Goal: Find specific page/section: Find specific page/section

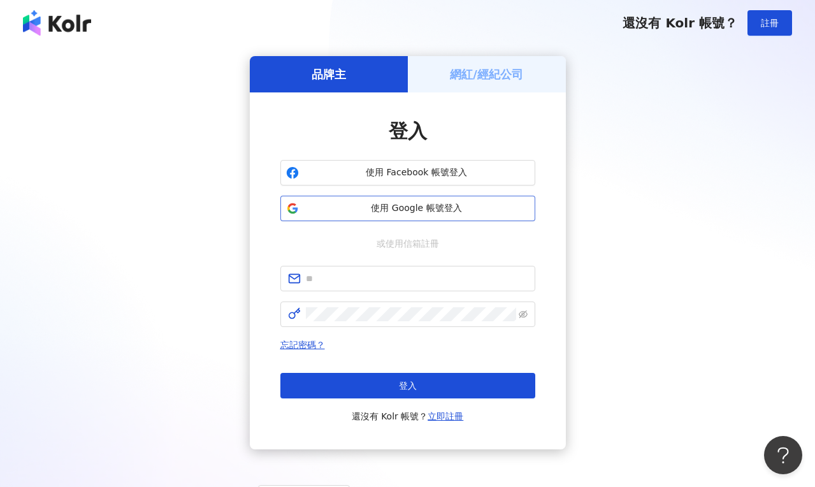
click at [377, 203] on span "使用 Google 帳號登入" at bounding box center [417, 208] width 226 height 13
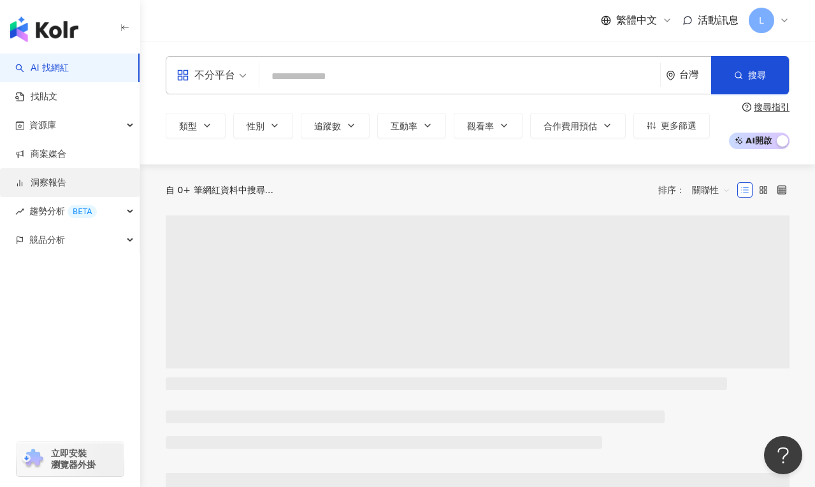
click at [66, 177] on link "洞察報告" at bounding box center [40, 183] width 51 height 13
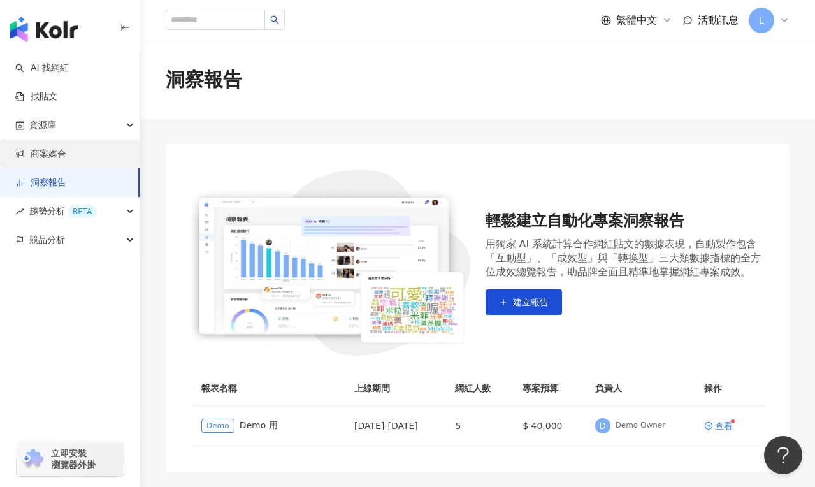
click at [66, 152] on link "商案媒合" at bounding box center [40, 154] width 51 height 13
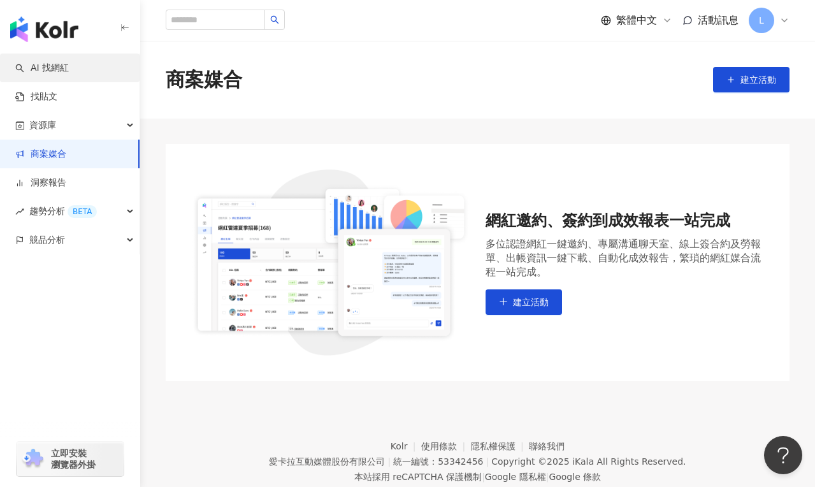
click at [68, 75] on link "AI 找網紅" at bounding box center [42, 68] width 54 height 13
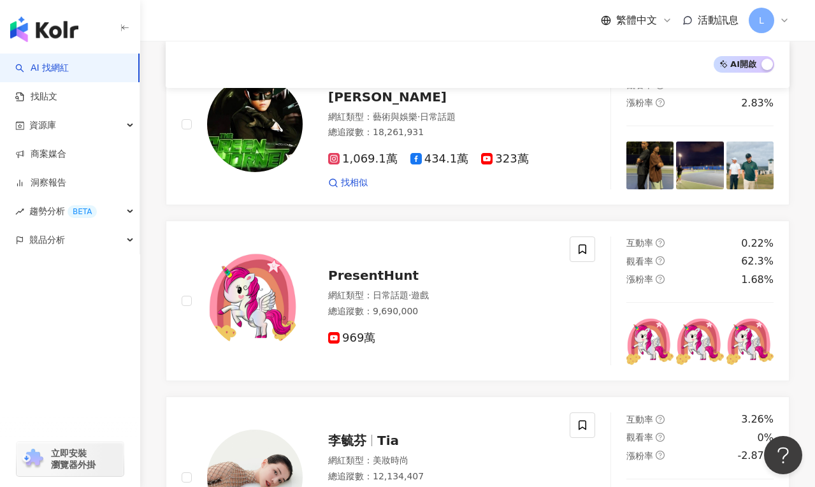
scroll to position [389, 0]
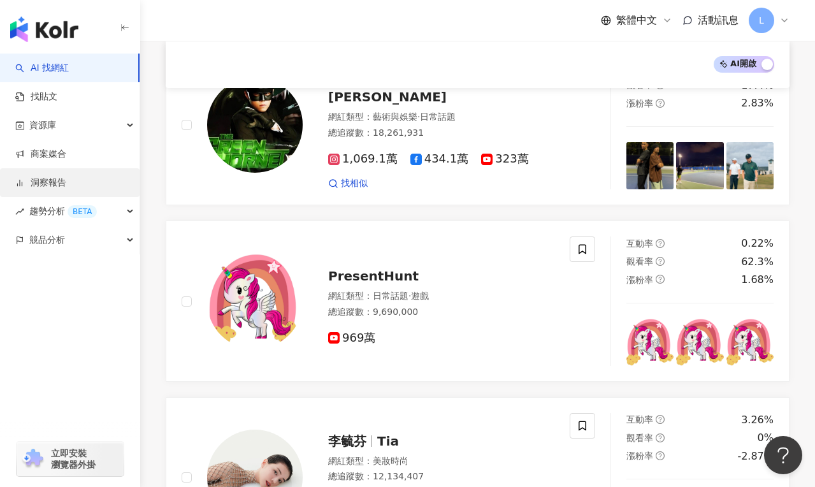
click at [66, 181] on link "洞察報告" at bounding box center [40, 183] width 51 height 13
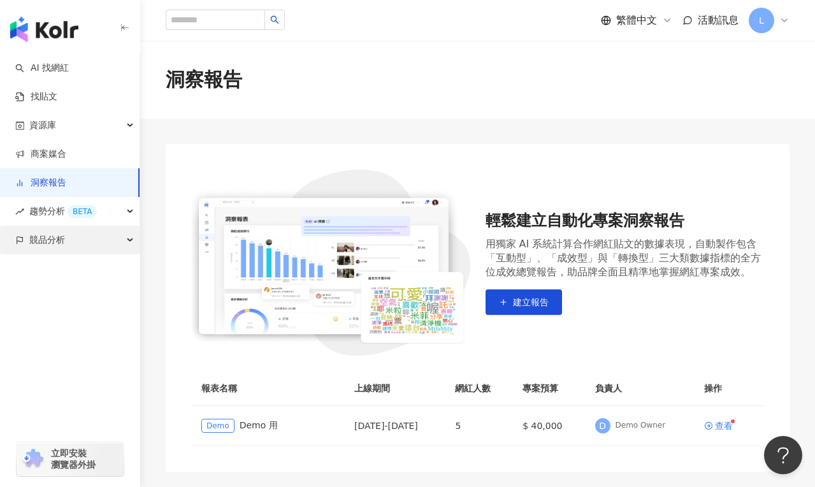
click at [83, 229] on div "競品分析" at bounding box center [70, 240] width 140 height 29
click at [66, 177] on link "洞察報告" at bounding box center [40, 183] width 51 height 13
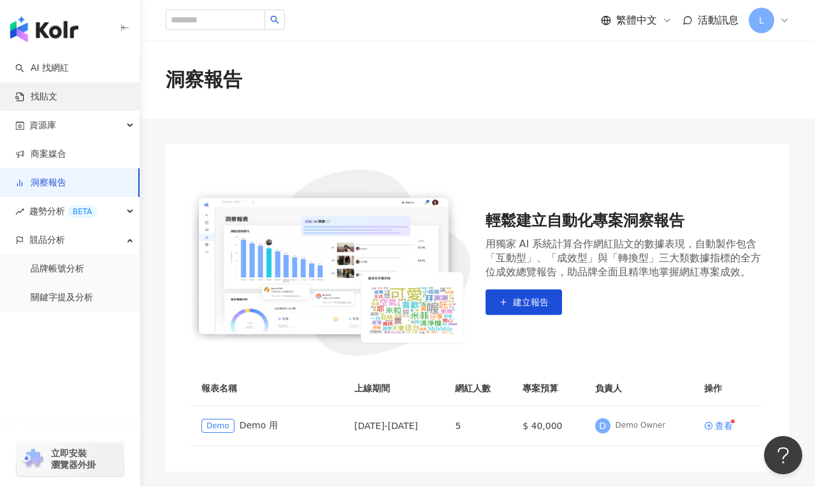
click at [57, 103] on link "找貼文" at bounding box center [36, 97] width 42 height 13
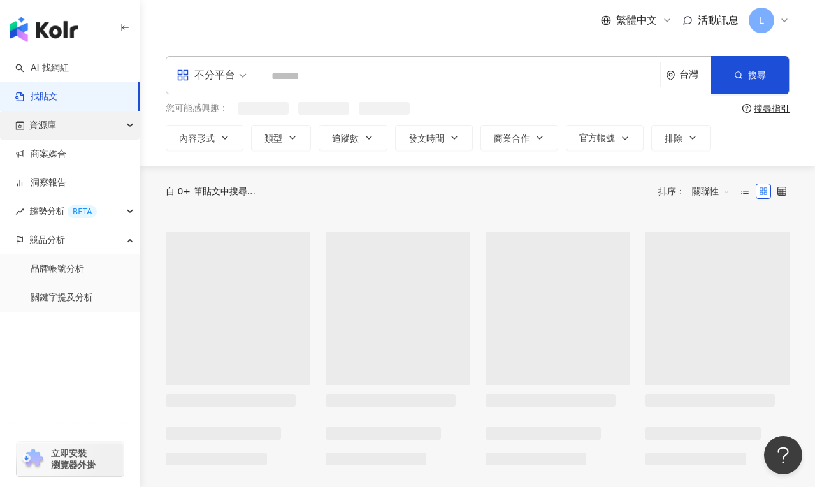
click at [74, 123] on div "資源庫" at bounding box center [70, 125] width 140 height 29
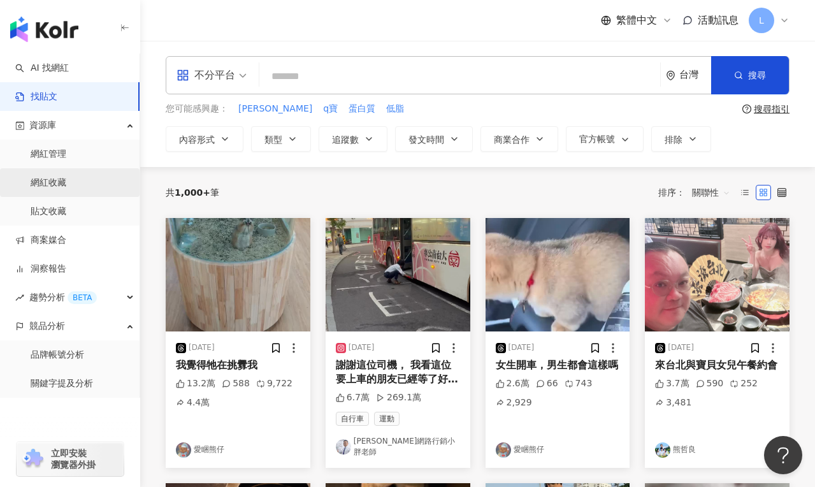
click at [57, 189] on link "網紅收藏" at bounding box center [49, 183] width 36 height 13
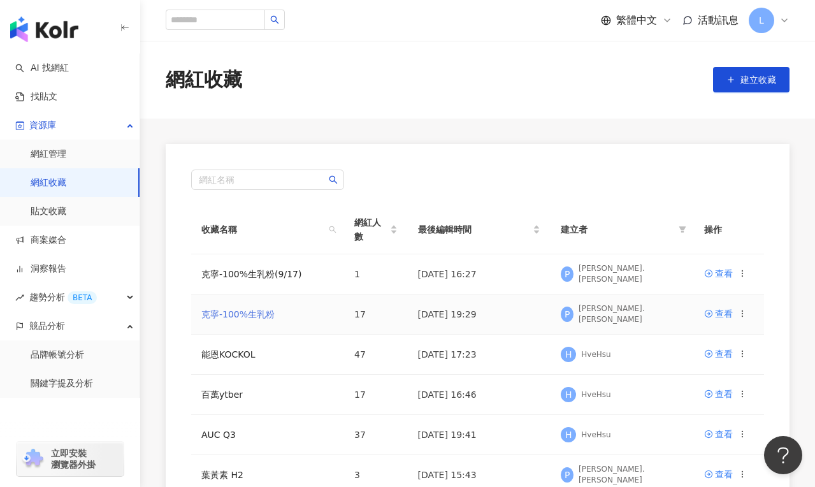
click at [224, 311] on link "克寧-100%生乳粉" at bounding box center [237, 314] width 73 height 10
